Goal: Find specific page/section: Locate a particular part of the current website

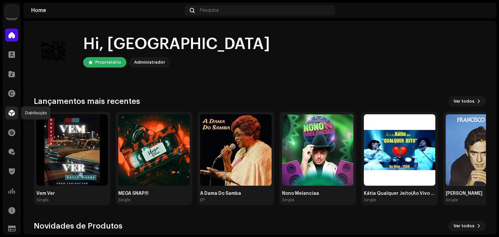
click at [10, 112] on span at bounding box center [11, 112] width 6 height 5
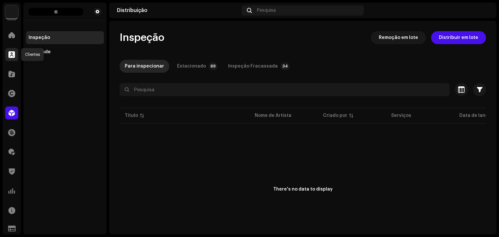
click at [9, 55] on span at bounding box center [11, 54] width 6 height 5
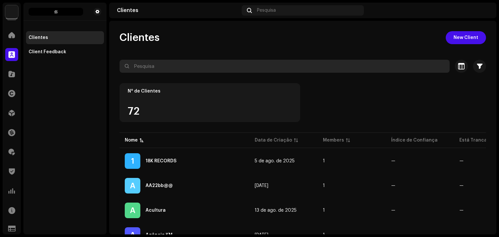
click at [197, 68] on input "text" at bounding box center [284, 66] width 330 height 13
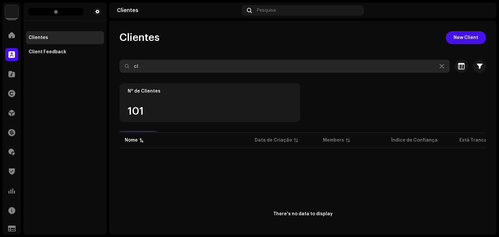
type input "c"
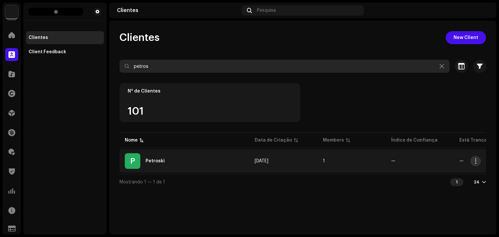
type input "petros"
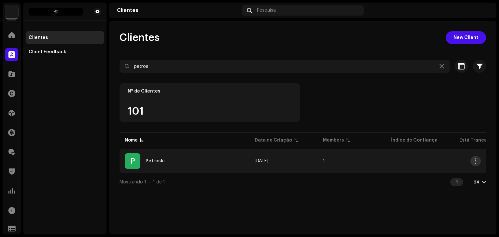
click at [473, 162] on span "button" at bounding box center [475, 160] width 5 height 5
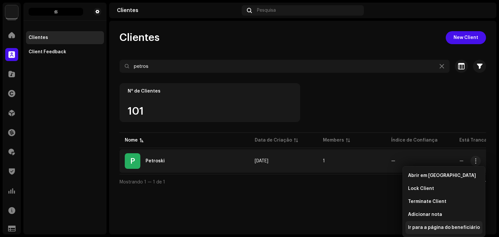
click at [433, 230] on span "Ir para a página do beneficiário" at bounding box center [444, 227] width 72 height 5
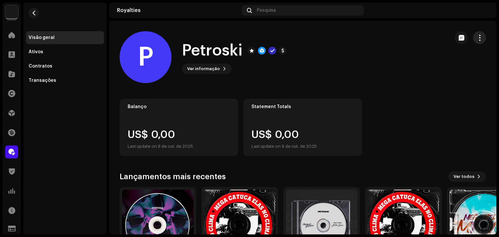
click at [473, 33] on button "button" at bounding box center [479, 37] width 13 height 13
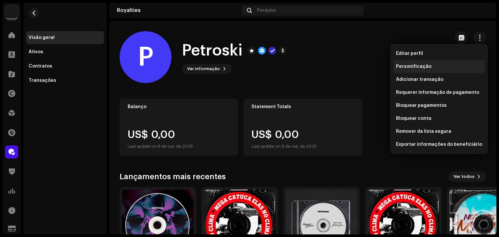
click at [430, 66] on div "Personificação" at bounding box center [439, 66] width 86 height 5
